Goal: Information Seeking & Learning: Compare options

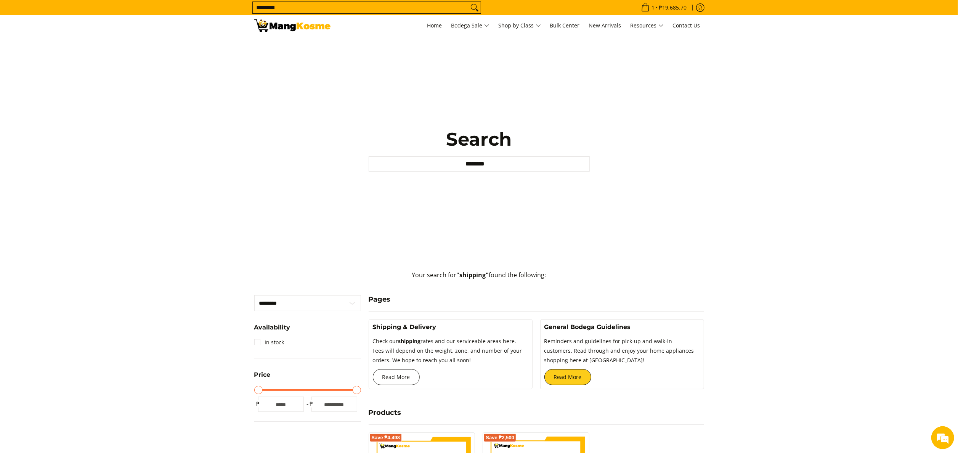
click at [403, 371] on link "Read More" at bounding box center [396, 377] width 47 height 16
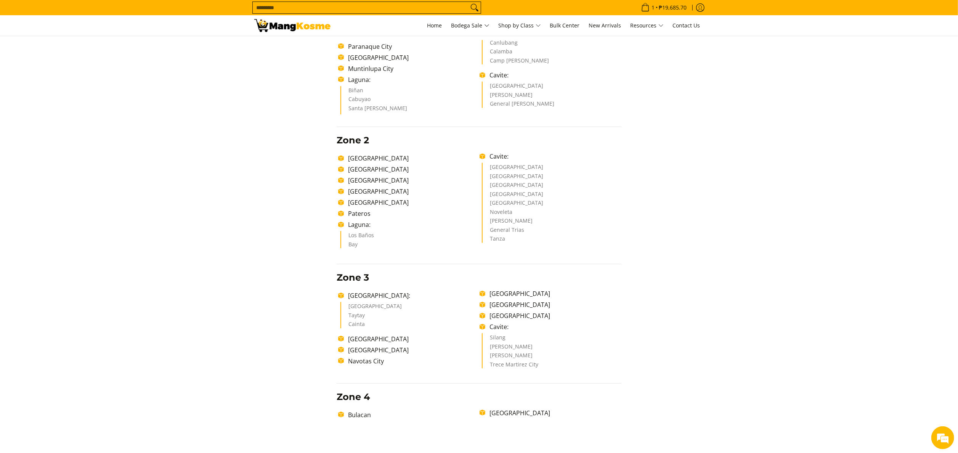
scroll to position [229, 0]
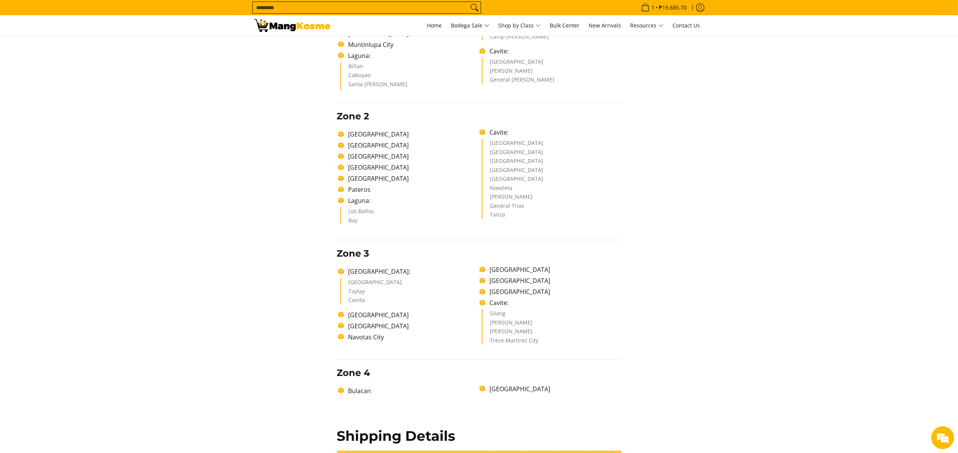
click at [263, 26] on img at bounding box center [292, 25] width 76 height 13
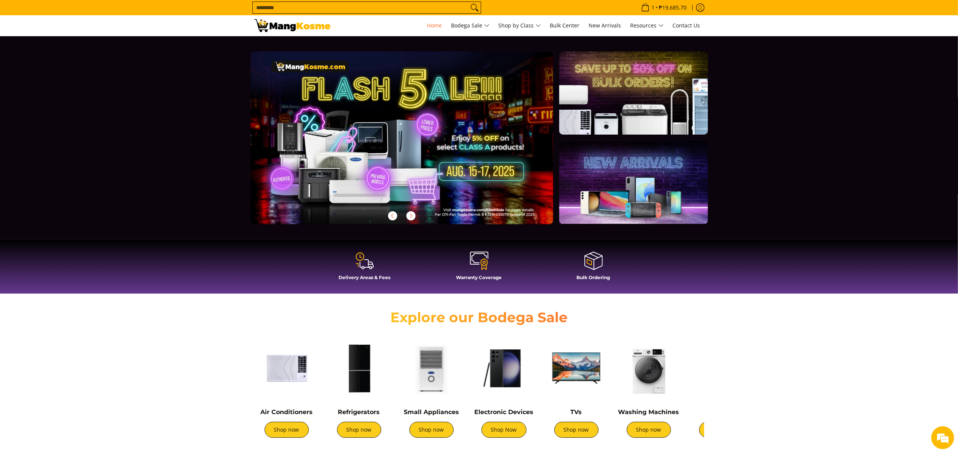
click at [313, 11] on input "Search..." at bounding box center [361, 7] width 216 height 11
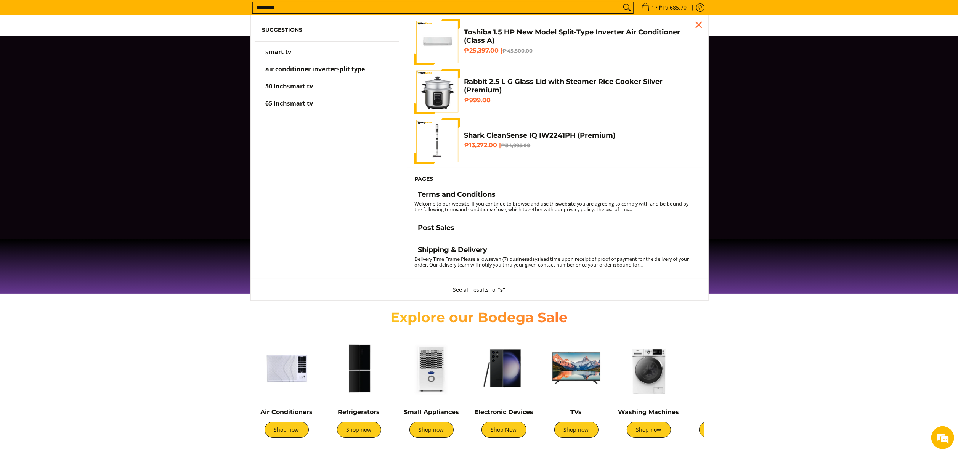
type input "********"
click at [621, 2] on button "Search" at bounding box center [627, 7] width 12 height 11
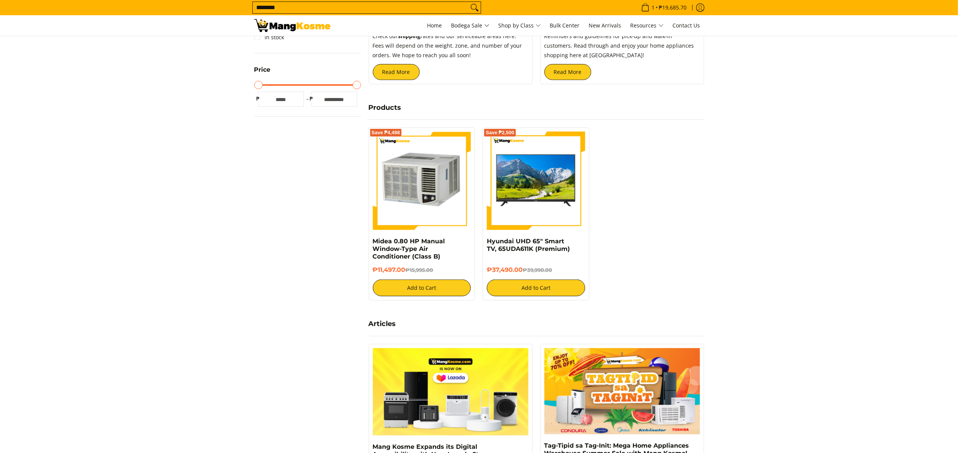
scroll to position [152, 0]
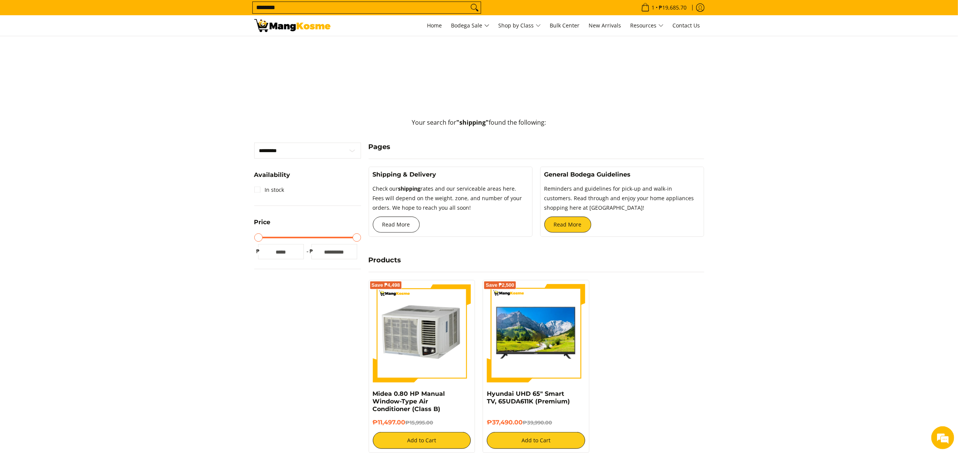
click at [390, 223] on link "Read More" at bounding box center [396, 225] width 47 height 16
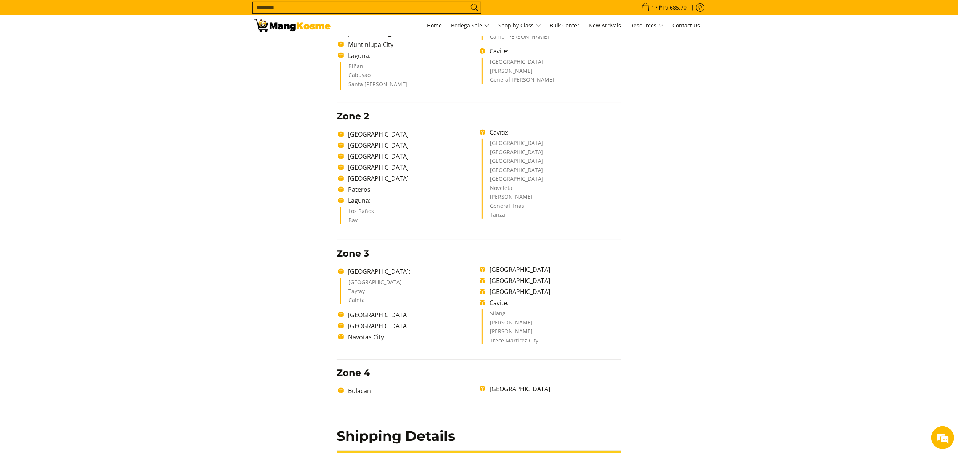
scroll to position [76, 0]
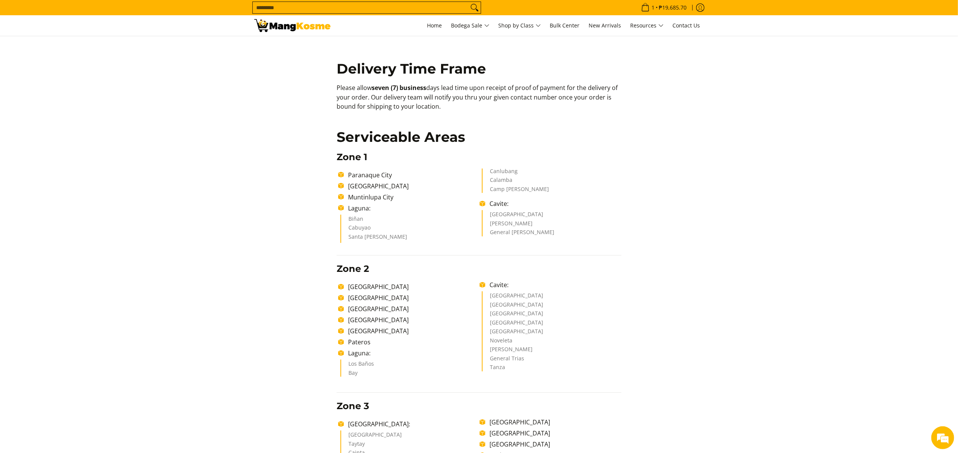
click at [776, 301] on section "Shipping & Delivery Delivery Time Frame Please allow seven (7) business days le…" at bounding box center [479, 432] width 958 height 944
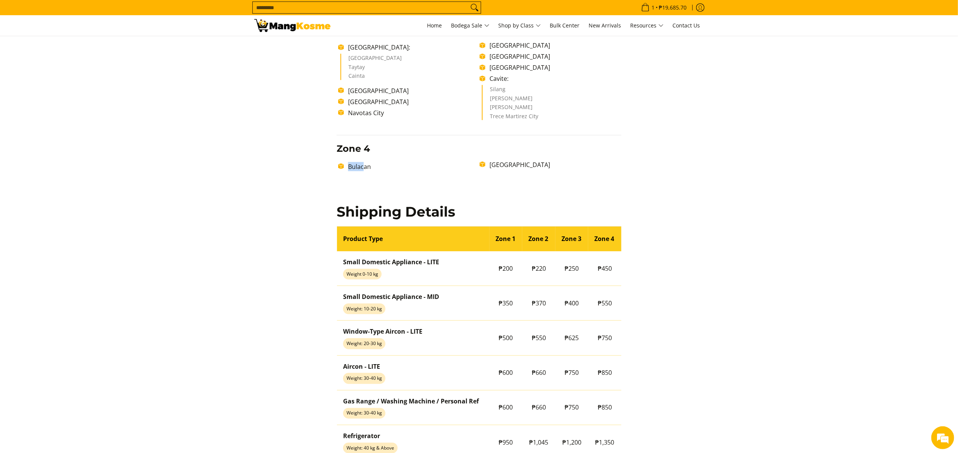
scroll to position [528, 0]
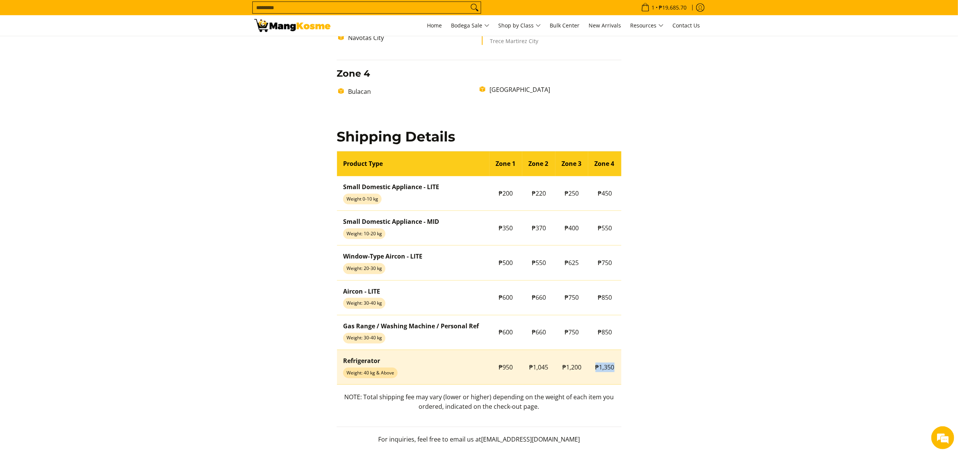
drag, startPoint x: 616, startPoint y: 371, endPoint x: 597, endPoint y: 369, distance: 19.5
click at [597, 369] on td "₱1,350" at bounding box center [604, 367] width 33 height 35
copy span "₱1,350"
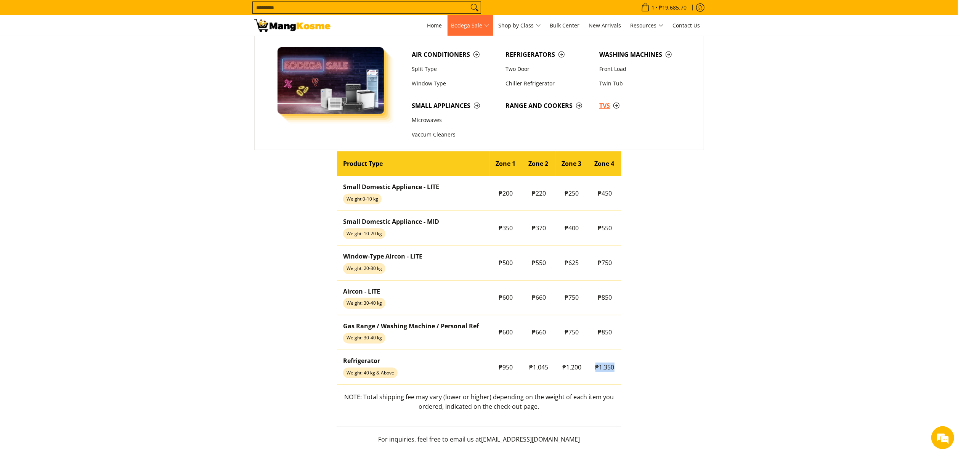
click at [609, 107] on span "TVs" at bounding box center [642, 106] width 86 height 10
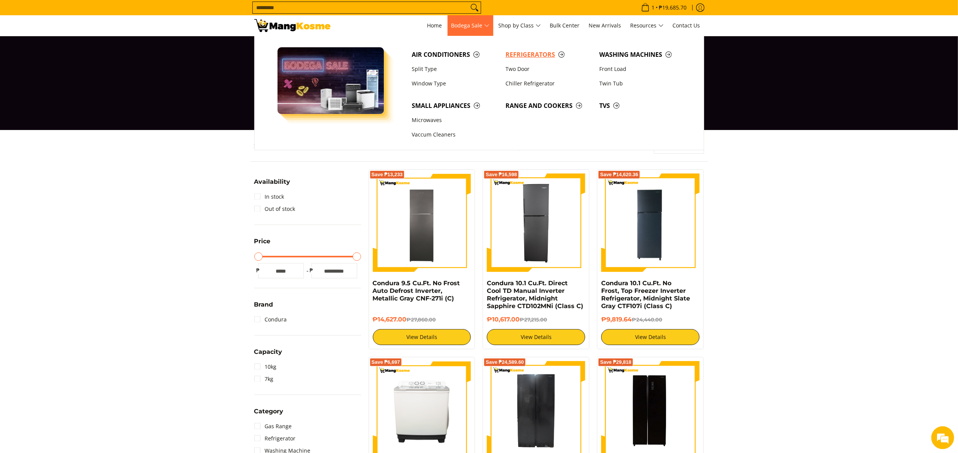
click at [528, 51] on span "Refrigerators" at bounding box center [548, 55] width 86 height 10
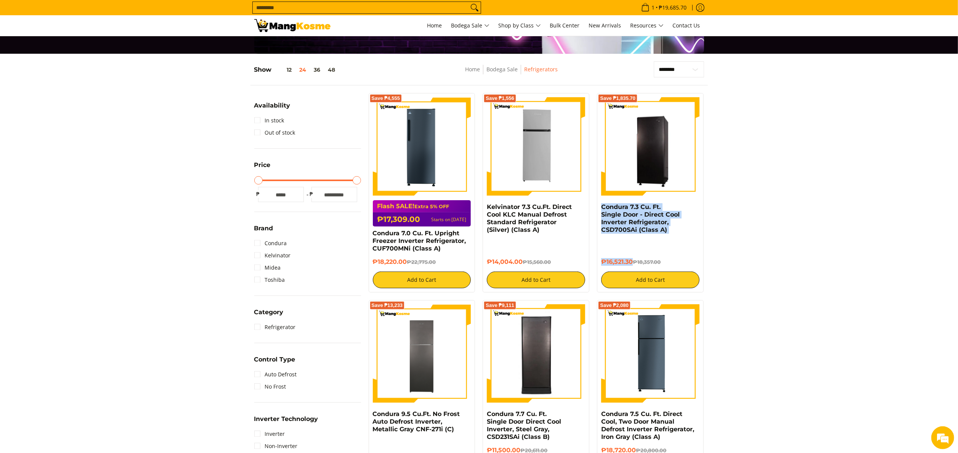
drag, startPoint x: 599, startPoint y: 206, endPoint x: 634, endPoint y: 259, distance: 63.9
click at [634, 259] on div "Save ₱1,835.70 Condura 7.3 Cu. Ft. Single Door - Direct Cool Inverter Refrigera…" at bounding box center [650, 192] width 107 height 199
copy div "Condura 7.3 Cu. Ft. Single Door - Direct Cool Inverter Refrigerator, CSD700SAi …"
drag, startPoint x: 579, startPoint y: 223, endPoint x: 571, endPoint y: 229, distance: 10.3
click at [578, 225] on h4 "Kelvinator 7.3 Cu.Ft. Direct Cool KLC Manual Defrost Standard Refrigerator (Sil…" at bounding box center [536, 218] width 98 height 30
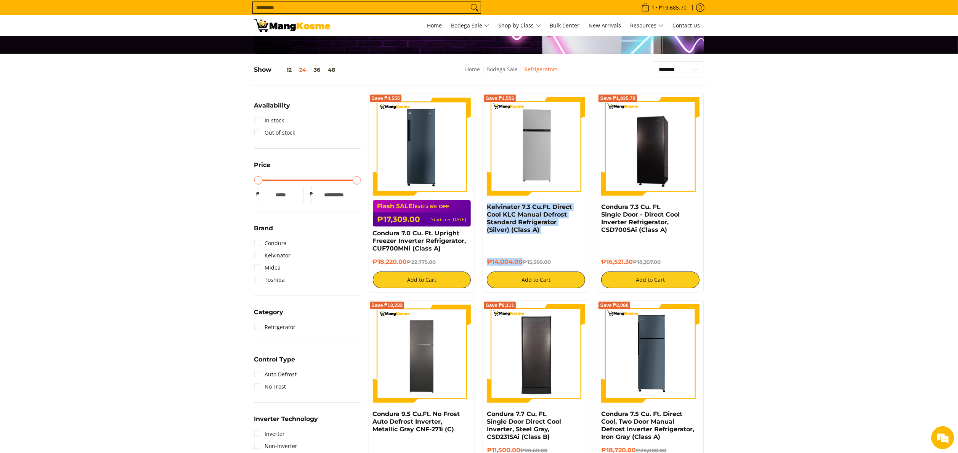
drag, startPoint x: 485, startPoint y: 207, endPoint x: 522, endPoint y: 265, distance: 68.1
click at [522, 265] on div "Save ₱1,556 Kelvinator 7.3 Cu.Ft. Direct Cool KLC Manual Defrost Standard Refri…" at bounding box center [536, 192] width 107 height 199
copy div "Kelvinator 7.3 Cu.Ft. Direct Cool KLC Manual Defrost Standard Refrigerator (Sil…"
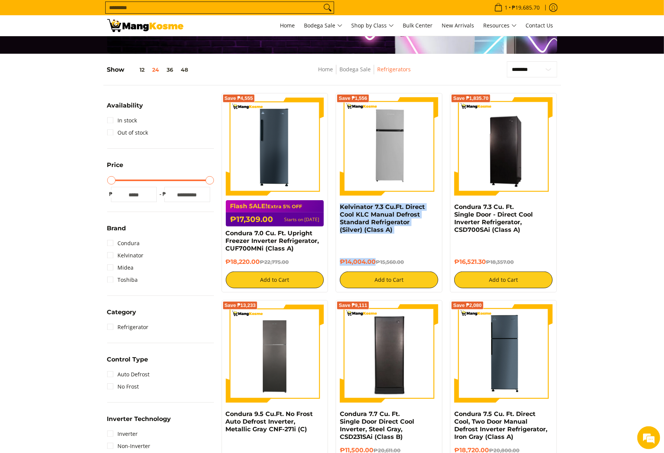
drag, startPoint x: 448, startPoint y: 204, endPoint x: 488, endPoint y: 261, distance: 69.6
click at [488, 261] on div "Save ₱1,835.70 Condura 7.3 Cu. Ft. Single Door - Direct Cool Inverter Refrigera…" at bounding box center [503, 192] width 114 height 199
copy div "Condura 7.3 Cu. Ft. Single Door - Direct Cool Inverter Refrigerator, CSD700SAi …"
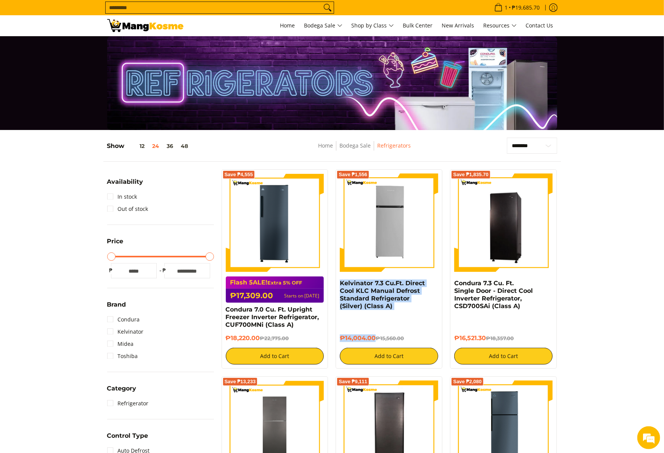
copy div "Condura 7.3 Cu. Ft. Single Door - Direct Cool Inverter Refrigerator, CSD700SAi …"
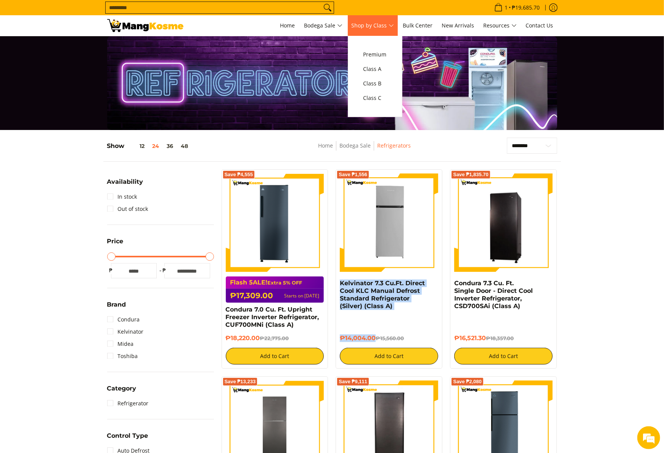
click at [392, 26] on span "Shop by Class" at bounding box center [372, 26] width 42 height 10
click at [387, 98] on span "Class C" at bounding box center [374, 98] width 23 height 10
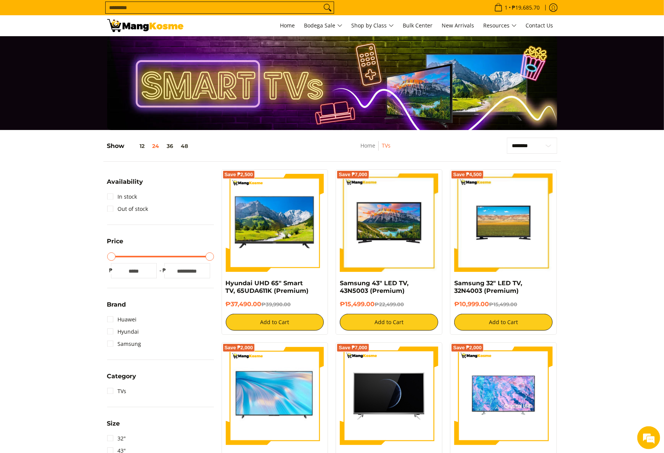
click at [156, 25] on img at bounding box center [145, 25] width 76 height 13
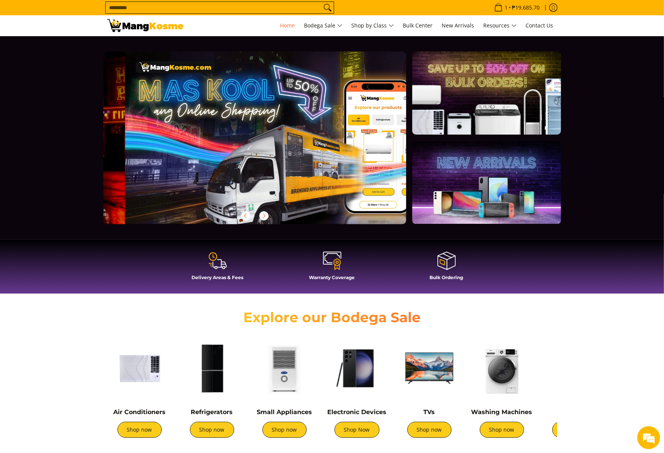
scroll to position [0, 303]
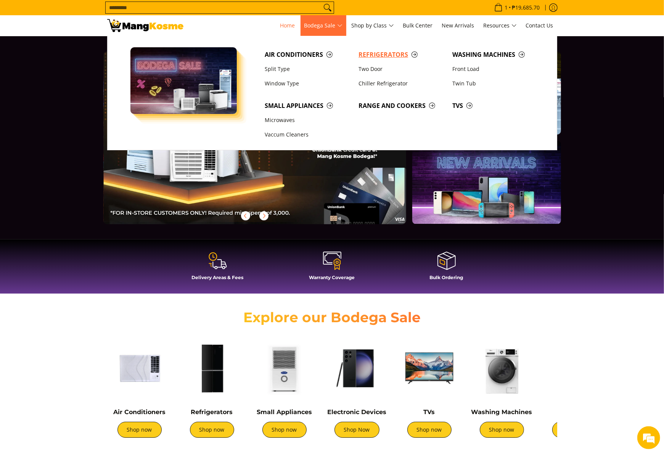
click at [362, 53] on span "Refrigerators" at bounding box center [401, 55] width 86 height 10
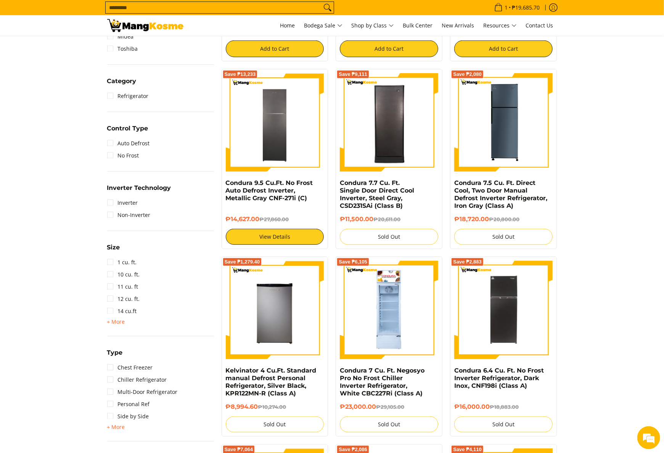
scroll to position [381, 0]
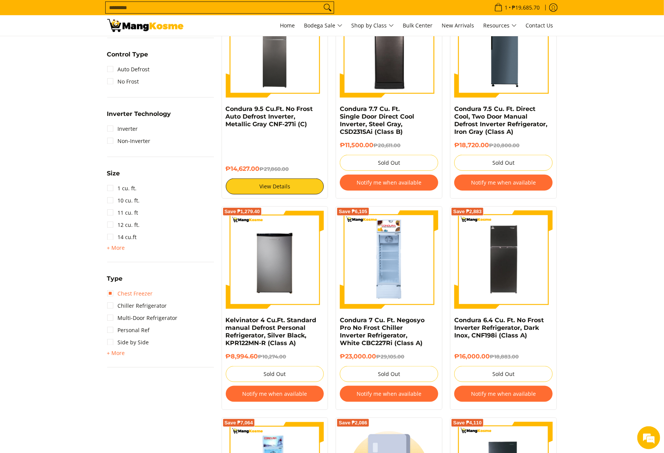
click at [125, 292] on link "Chest Freezer" at bounding box center [130, 293] width 46 height 12
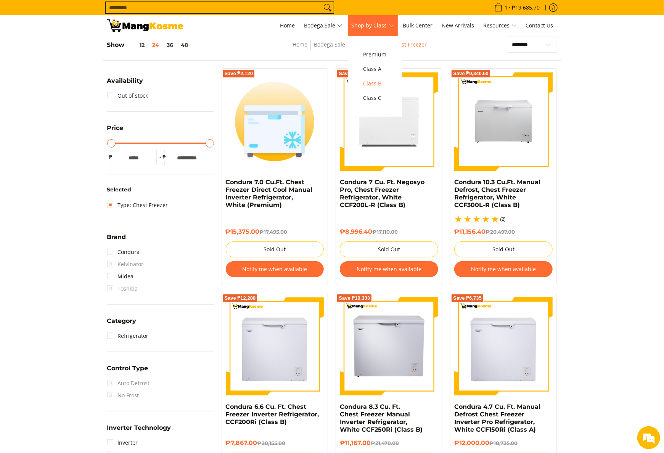
click at [387, 83] on span "Class B" at bounding box center [374, 84] width 23 height 10
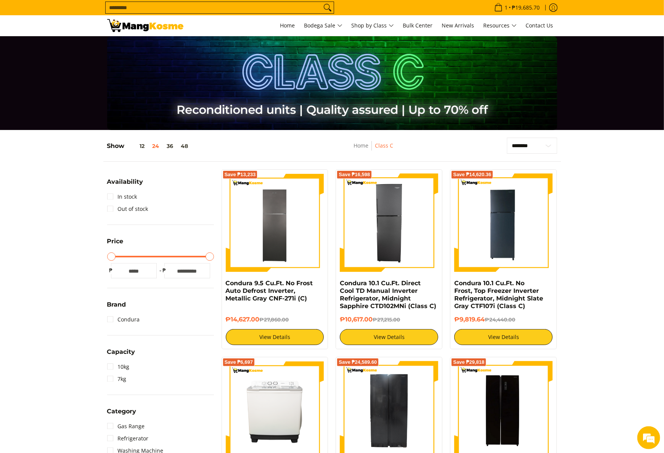
click at [417, 294] on h4 "Condura 10.1 Cu.Ft. Direct Cool TD Manual Inverter Refrigerator, Midnight Sapph…" at bounding box center [389, 294] width 98 height 30
click at [397, 298] on link "Condura 10.1 Cu.Ft. Direct Cool TD Manual Inverter Refrigerator, Midnight Sapph…" at bounding box center [388, 294] width 96 height 30
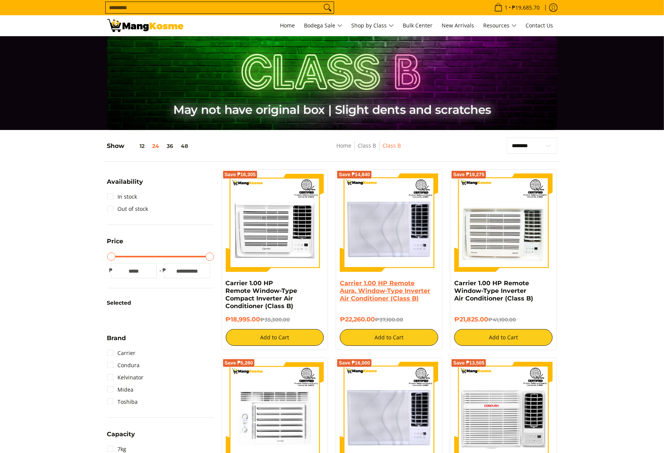
click at [398, 285] on link "Carrier 1.00 HP Remote Aura, Window-Type Inverter Air Conditioner (Class B)" at bounding box center [385, 290] width 90 height 22
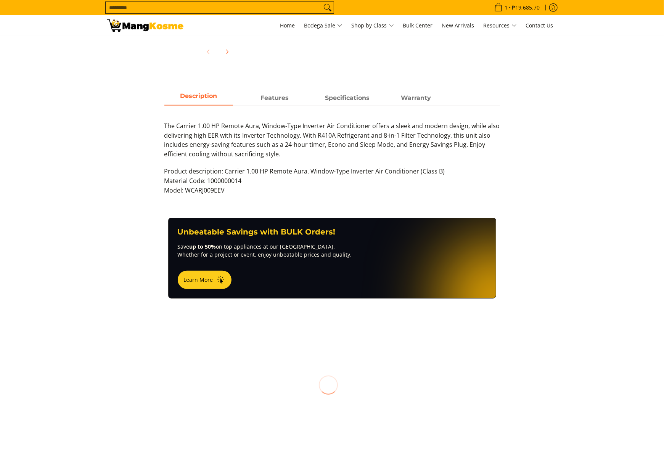
scroll to position [305, 0]
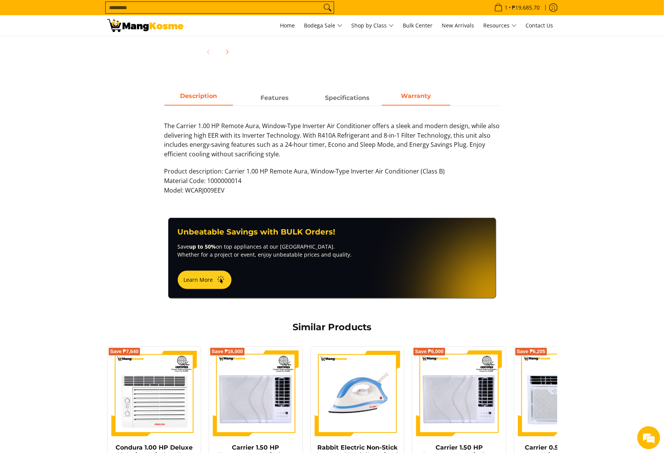
click at [421, 101] on span "Warranty" at bounding box center [416, 98] width 69 height 14
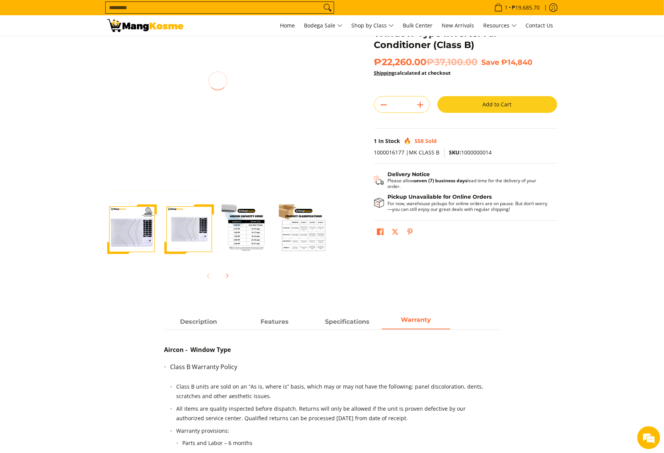
scroll to position [76, 0]
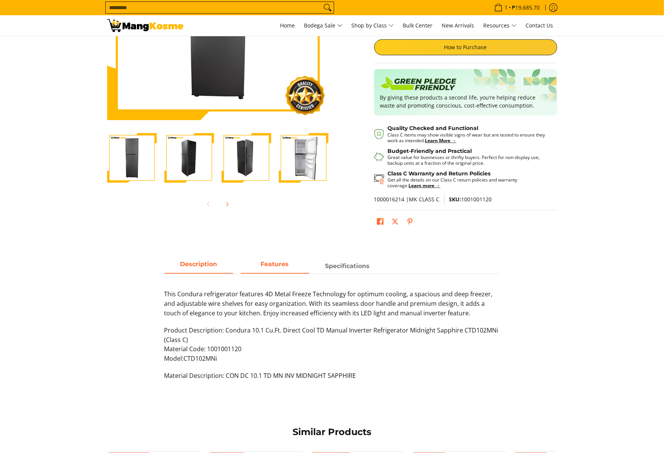
click at [279, 266] on strong "Features" at bounding box center [275, 263] width 28 height 7
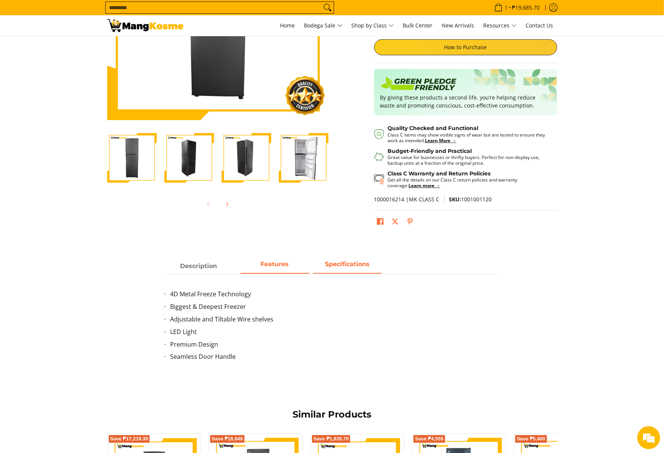
click at [354, 267] on strong "Specifications" at bounding box center [347, 263] width 45 height 7
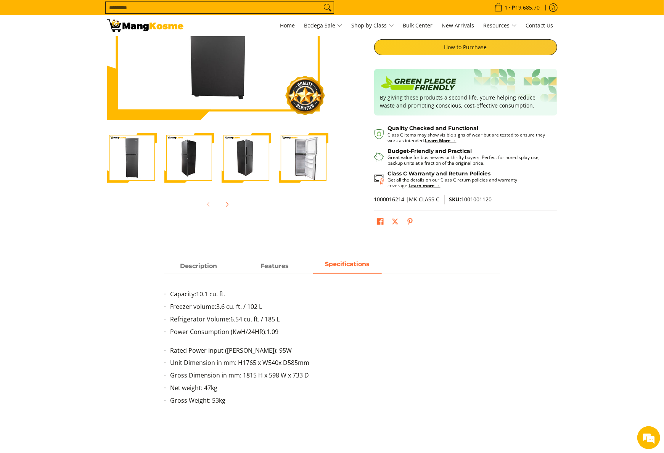
click at [199, 277] on div "Capacity: 10.1 cu. ft. Freezer volume: 3.6 cu. ft. / 102 L Refrigerator Volume:…" at bounding box center [331, 347] width 335 height 146
click at [199, 275] on div "Capacity: 10.1 cu. ft. Freezer volume: 3.6 cu. ft. / 102 L Refrigerator Volume:…" at bounding box center [331, 347] width 335 height 146
drag, startPoint x: 199, startPoint y: 275, endPoint x: 202, endPoint y: 271, distance: 4.9
click at [202, 271] on span "Description" at bounding box center [198, 266] width 69 height 14
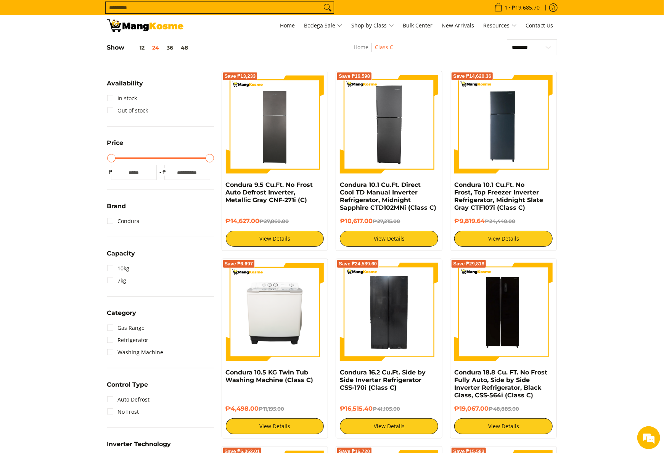
scroll to position [229, 0]
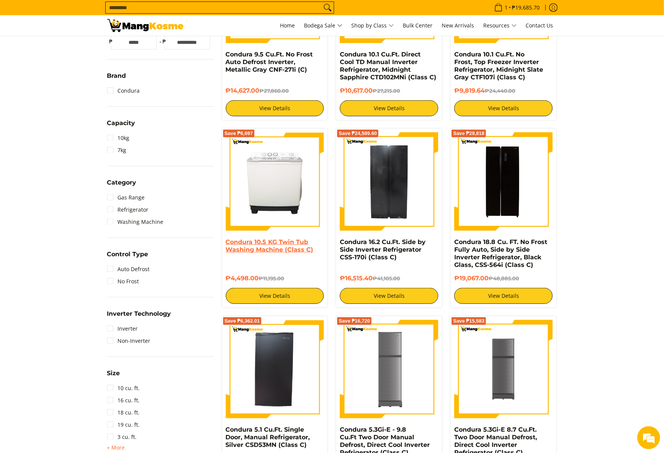
click at [278, 249] on link "Condura 10.5 KG Twin Tub Washing Machine (Class C)" at bounding box center [270, 245] width 88 height 15
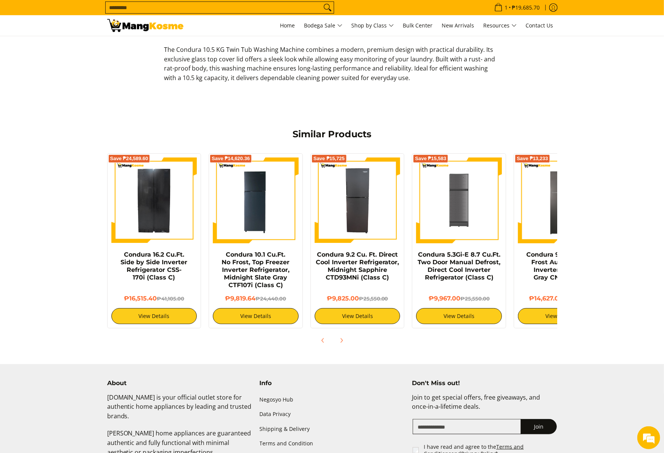
scroll to position [229, 0]
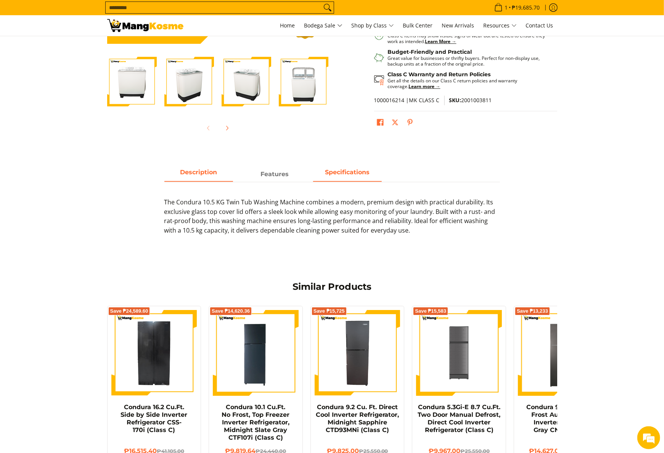
click at [354, 173] on strong "Specifications" at bounding box center [347, 171] width 45 height 7
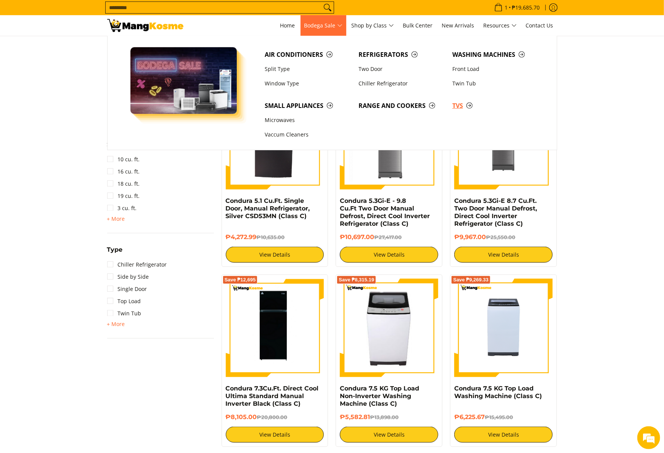
click at [455, 106] on span "TVs" at bounding box center [495, 106] width 86 height 10
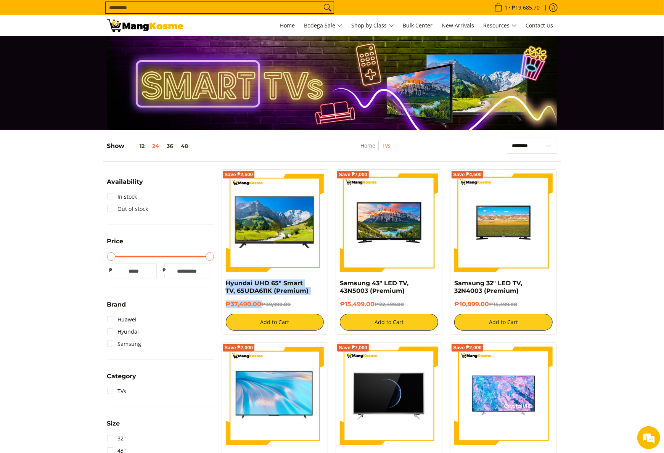
drag, startPoint x: 223, startPoint y: 282, endPoint x: 260, endPoint y: 306, distance: 43.6
click at [260, 306] on div "Save ₱2,500 Hyundai UHD 65" Smart TV, 65UDA611K (Premium) ₱37,490.00 ₱39,990.00…" at bounding box center [274, 251] width 107 height 165
copy div "Hyundai UHD 65" Smart TV, 65UDA611K (Premium) ₱37,490.00"
